Goal: Information Seeking & Learning: Learn about a topic

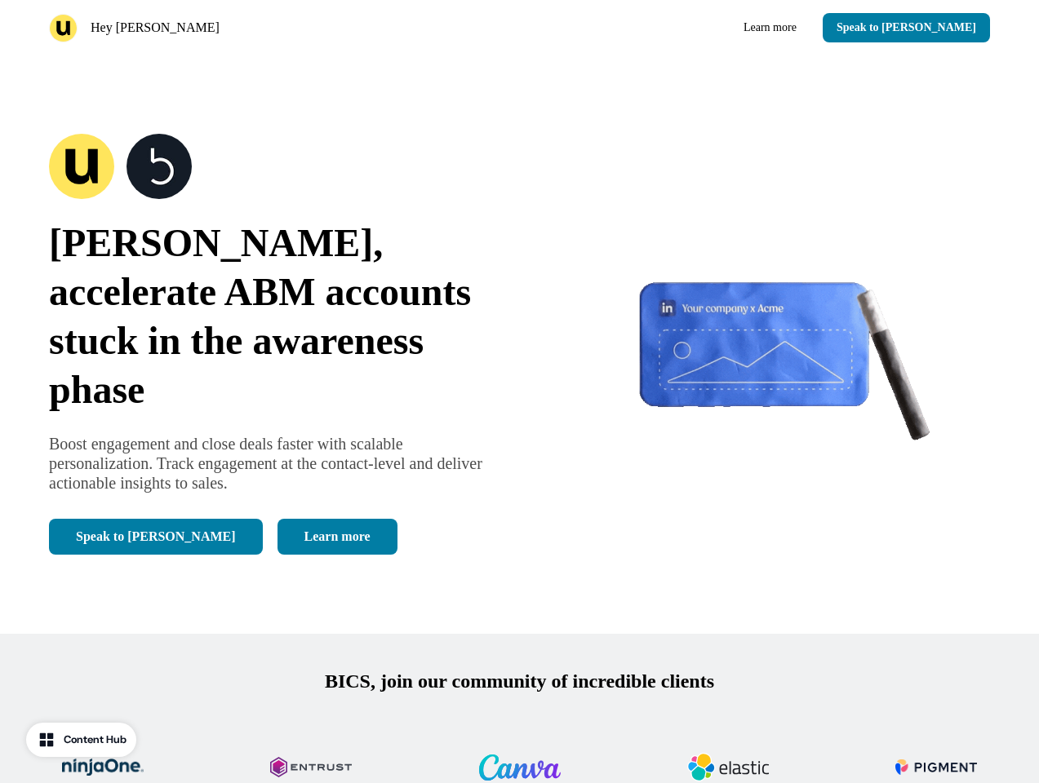
click at [519, 28] on div "Hey [PERSON_NAME] Learn more Speak to [PERSON_NAME]" at bounding box center [519, 27] width 1039 height 55
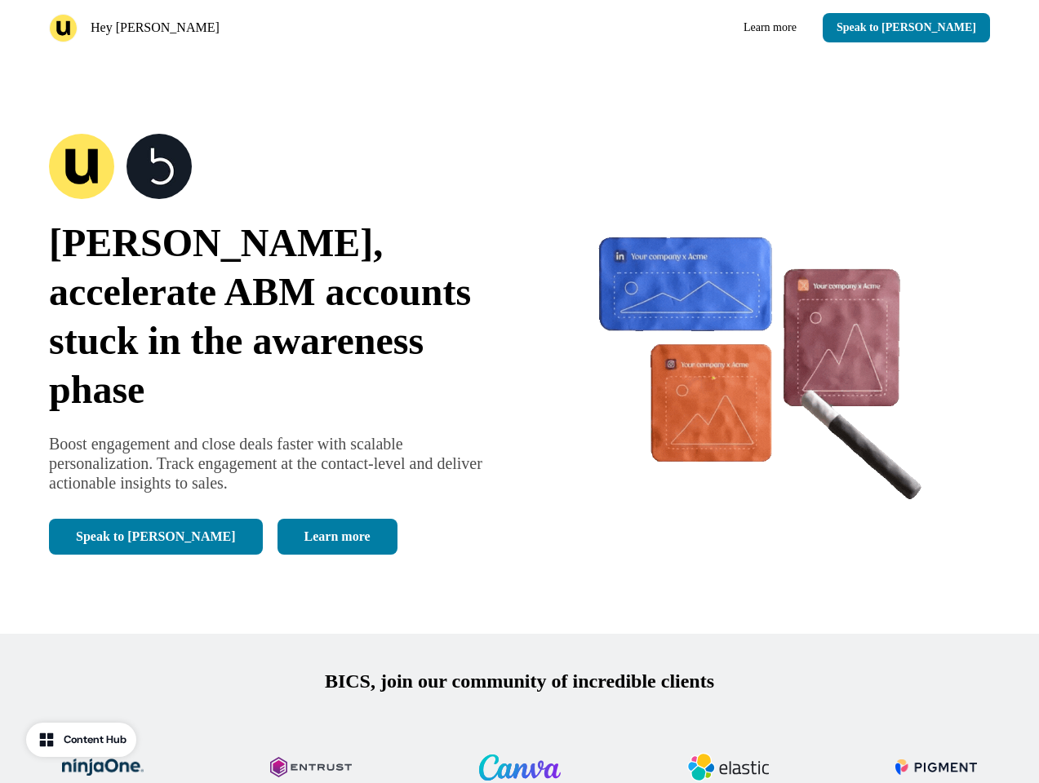
click at [281, 28] on div "Hey [PERSON_NAME]" at bounding box center [281, 28] width 464 height 29
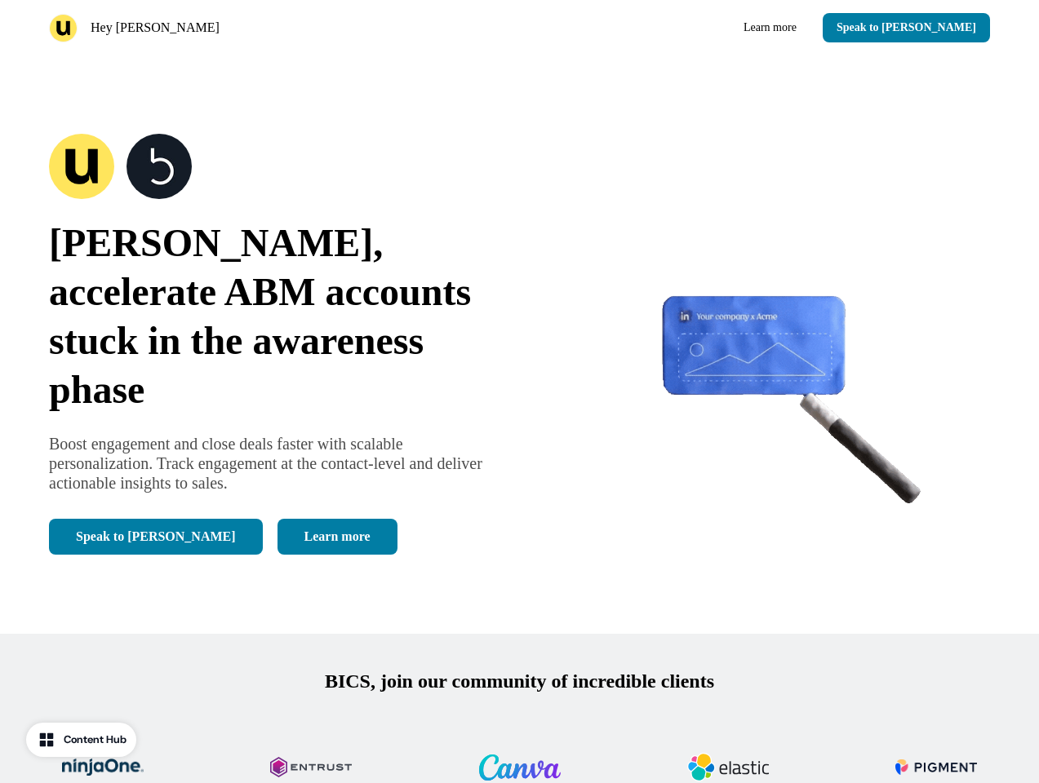
click at [758, 28] on div "Learn more Speak to [PERSON_NAME]" at bounding box center [758, 27] width 464 height 29
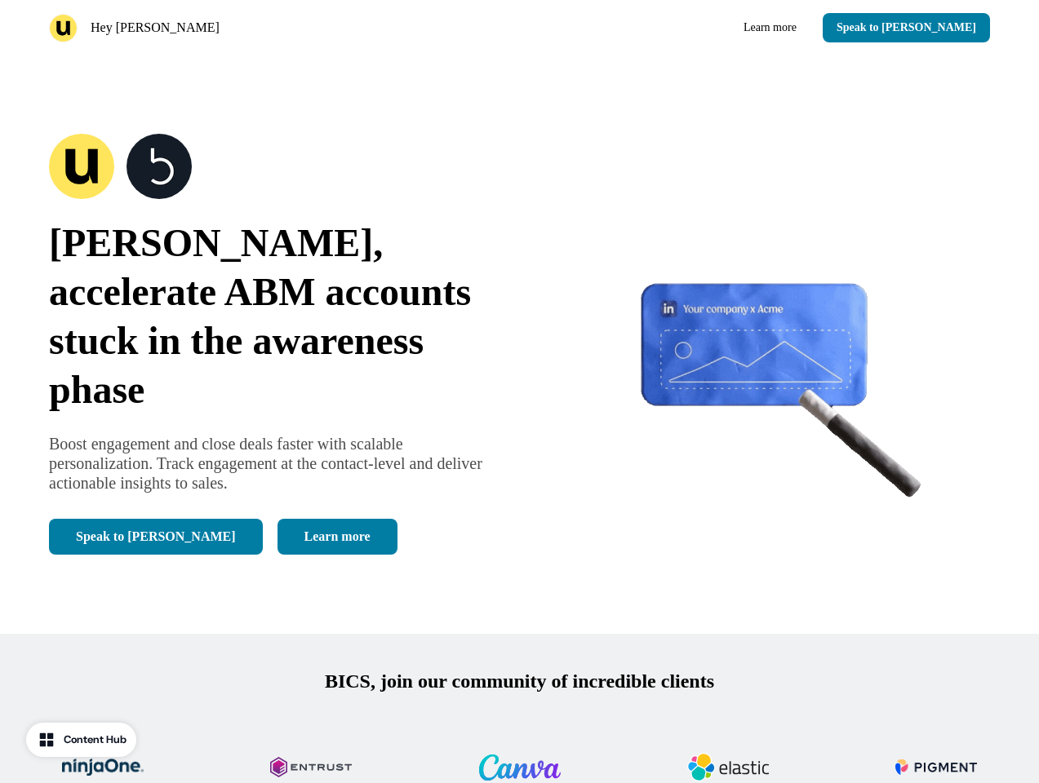
click at [935, 28] on button "Speak to [PERSON_NAME]" at bounding box center [905, 27] width 167 height 29
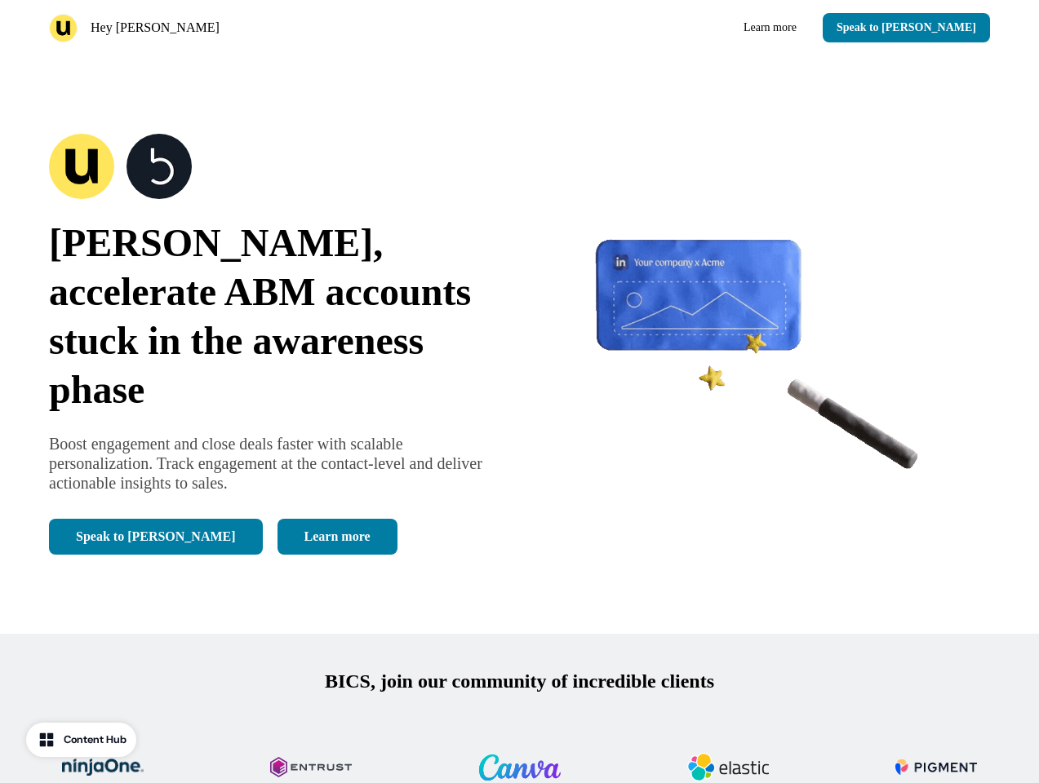
click at [519, 344] on div "[PERSON_NAME], accelerate ABM accounts stuck in the awareness phase Boost engag…" at bounding box center [519, 344] width 1039 height 579
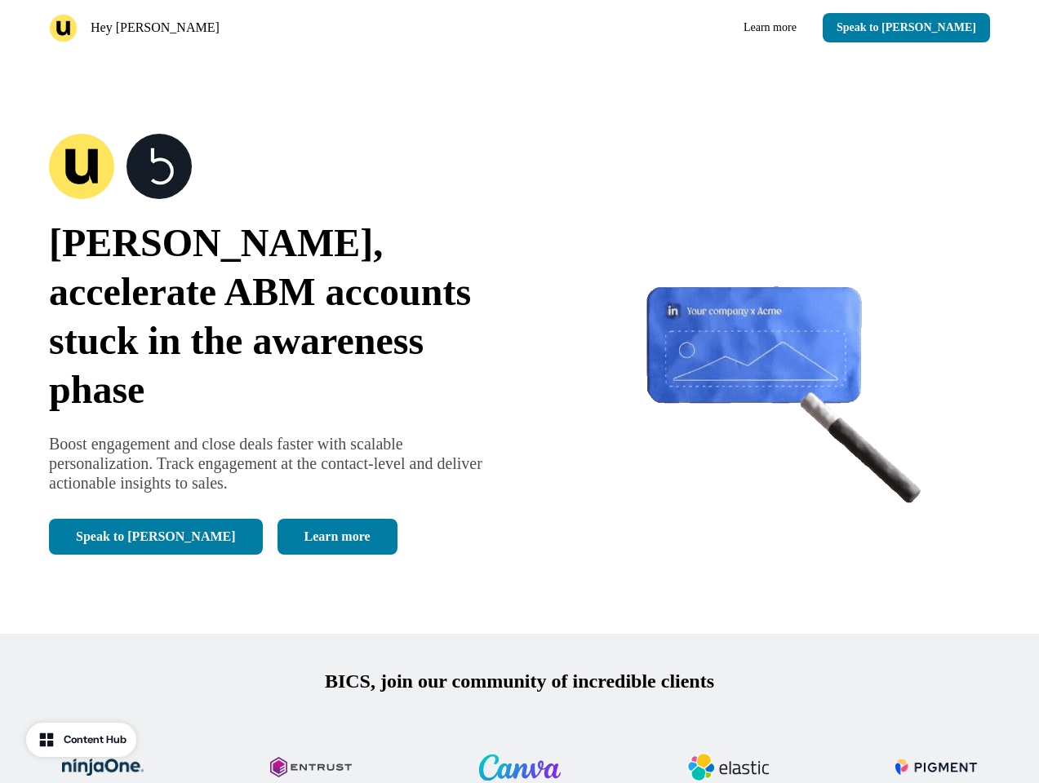
click at [273, 344] on span "[PERSON_NAME], accelerate ABM accounts stuck in the awareness phase" at bounding box center [260, 316] width 422 height 190
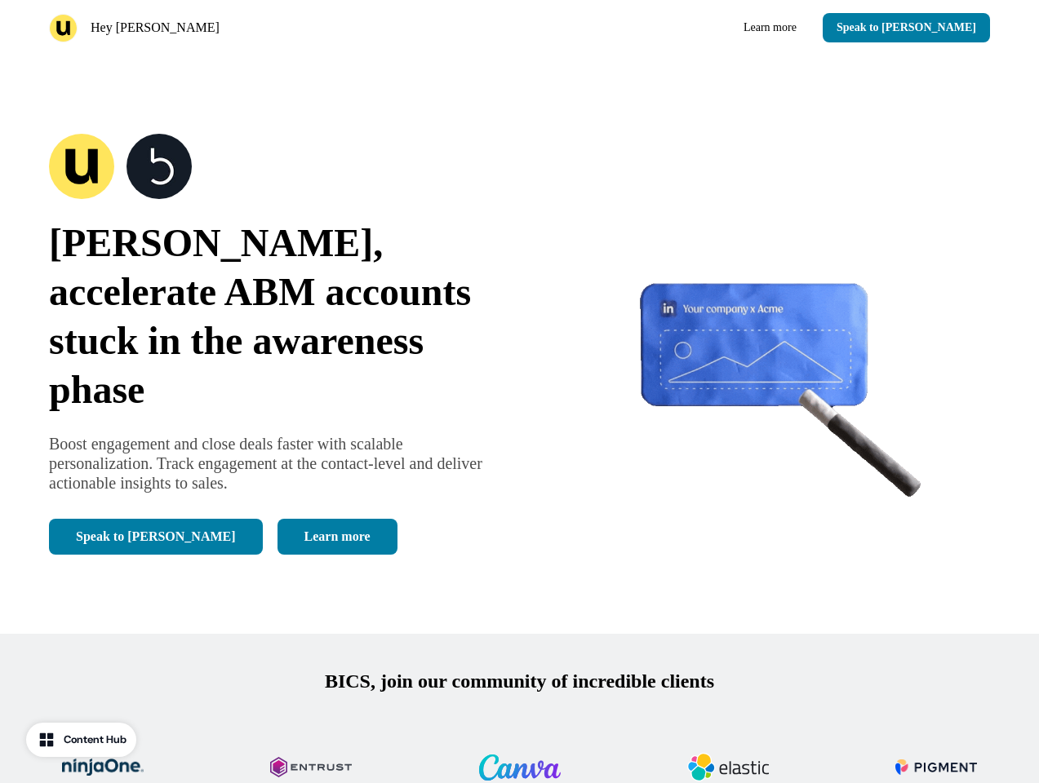
scroll to position [3550, 0]
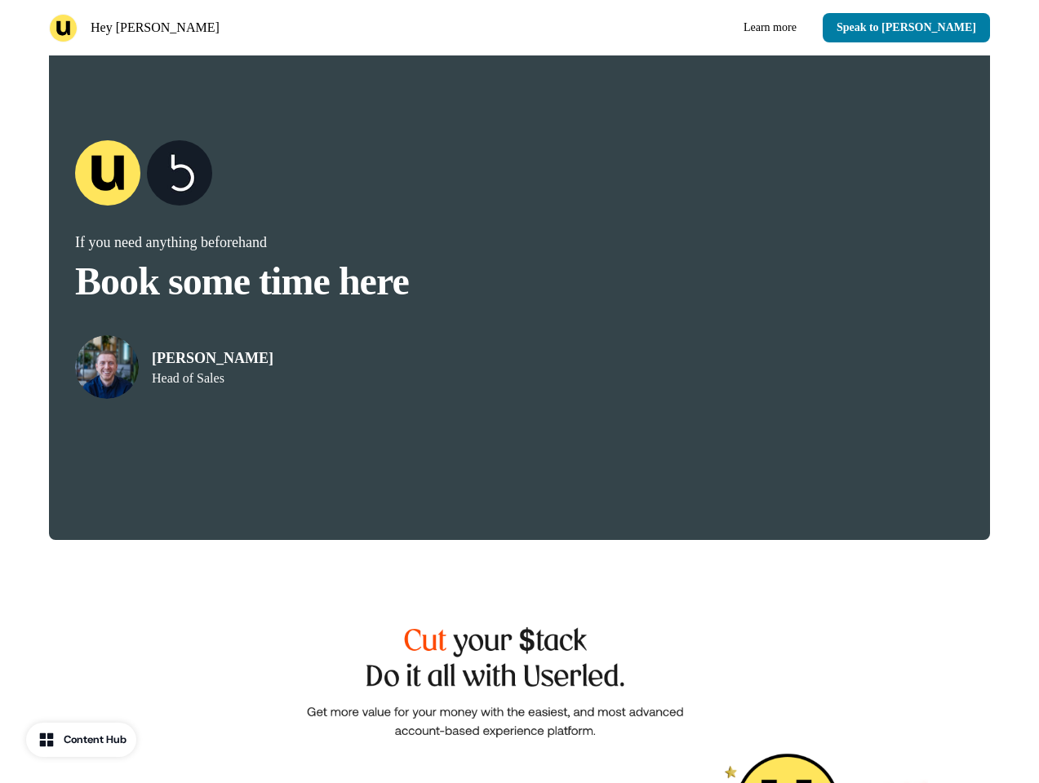
click at [519, 709] on img at bounding box center [520, 770] width 816 height 374
